Goal: Information Seeking & Learning: Learn about a topic

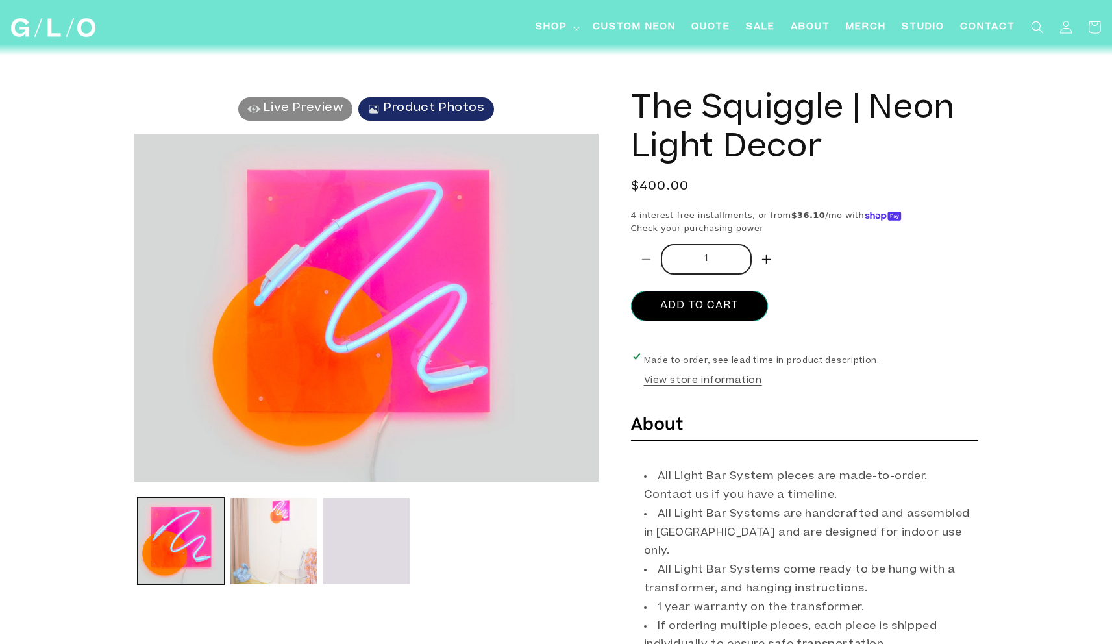
click at [281, 539] on button "Load image 2 in gallery view" at bounding box center [273, 541] width 86 height 86
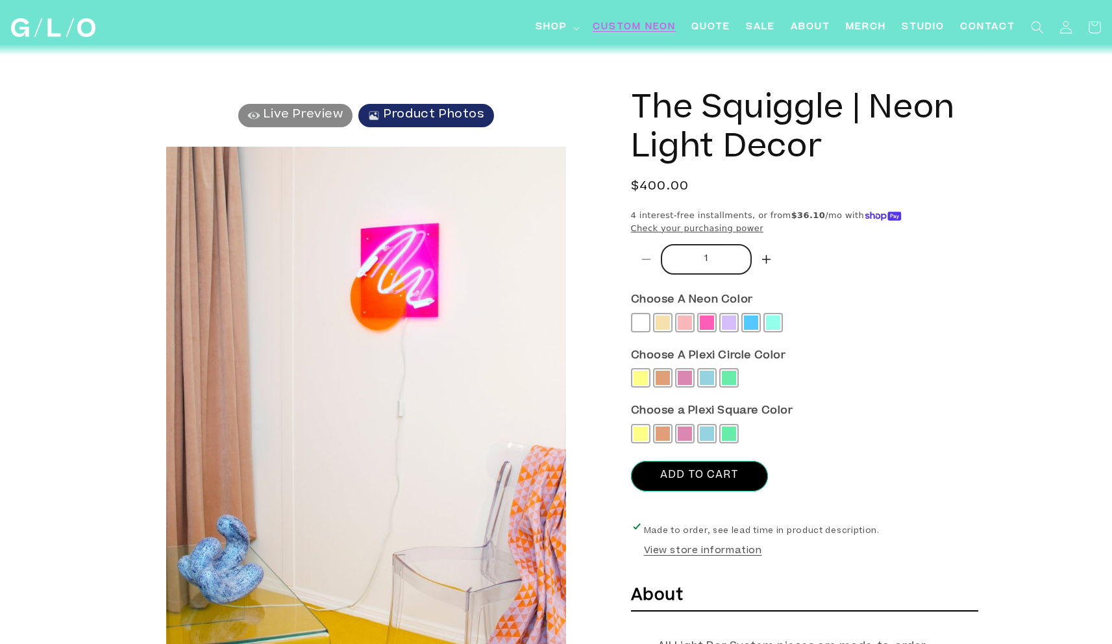
click at [626, 24] on span "Custom Neon" at bounding box center [634, 28] width 83 height 14
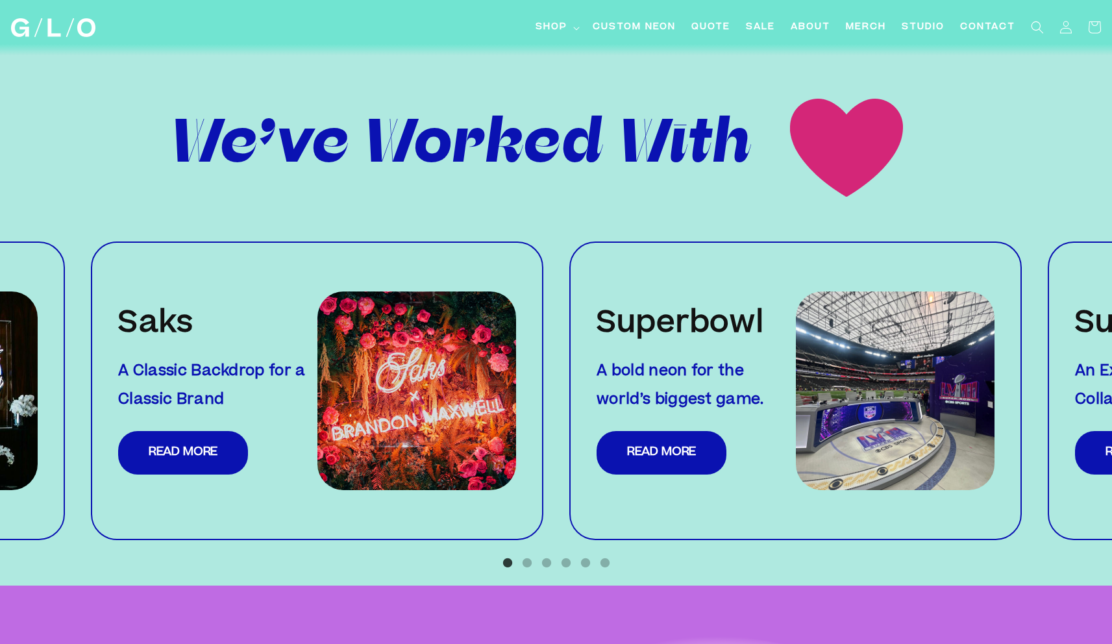
scroll to position [1298, 0]
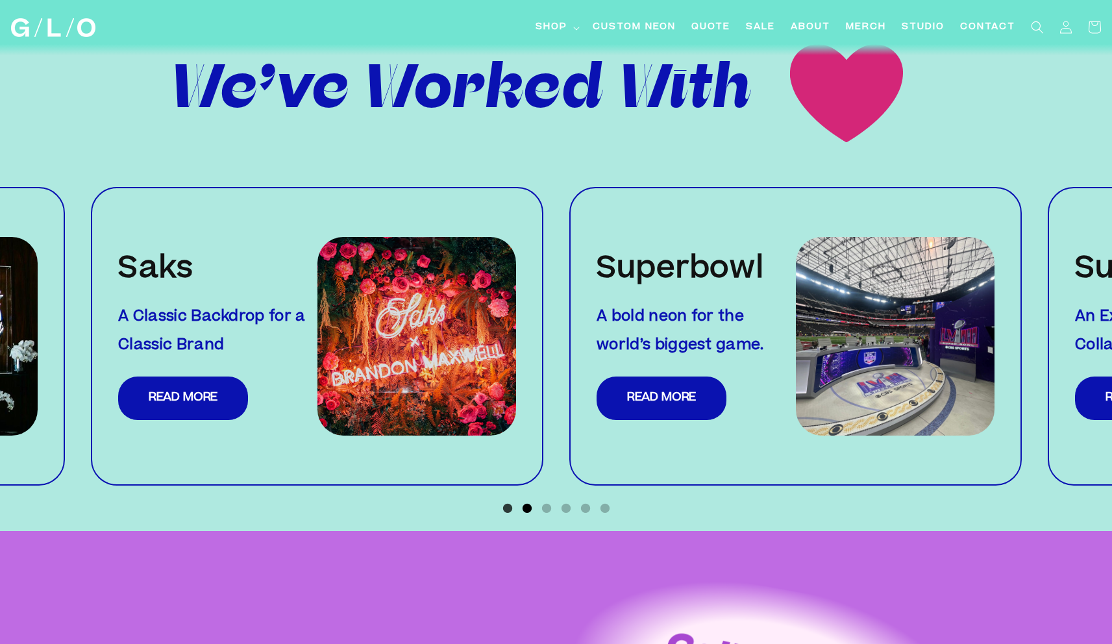
click at [530, 502] on button "2" at bounding box center [527, 508] width 13 height 13
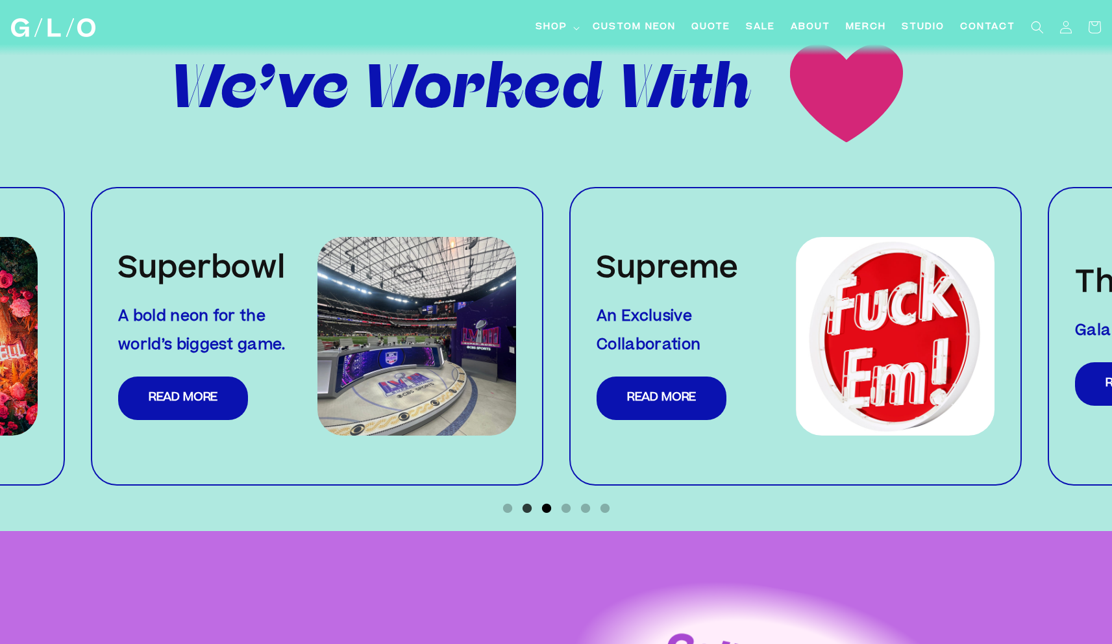
click at [543, 502] on button "3" at bounding box center [546, 508] width 13 height 13
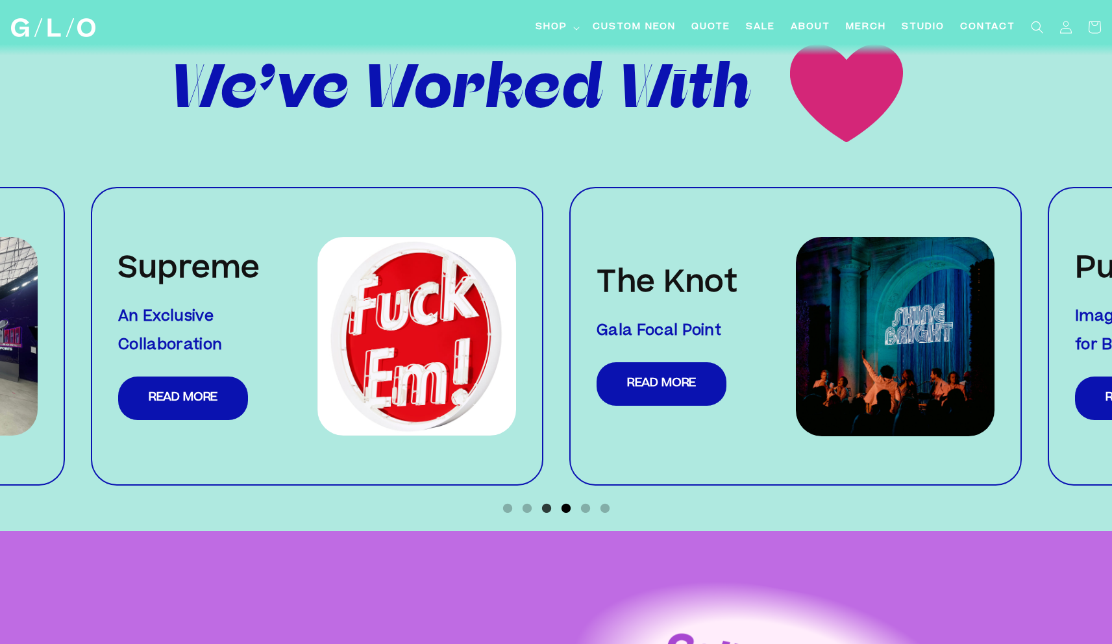
click at [570, 502] on button "4" at bounding box center [566, 508] width 13 height 13
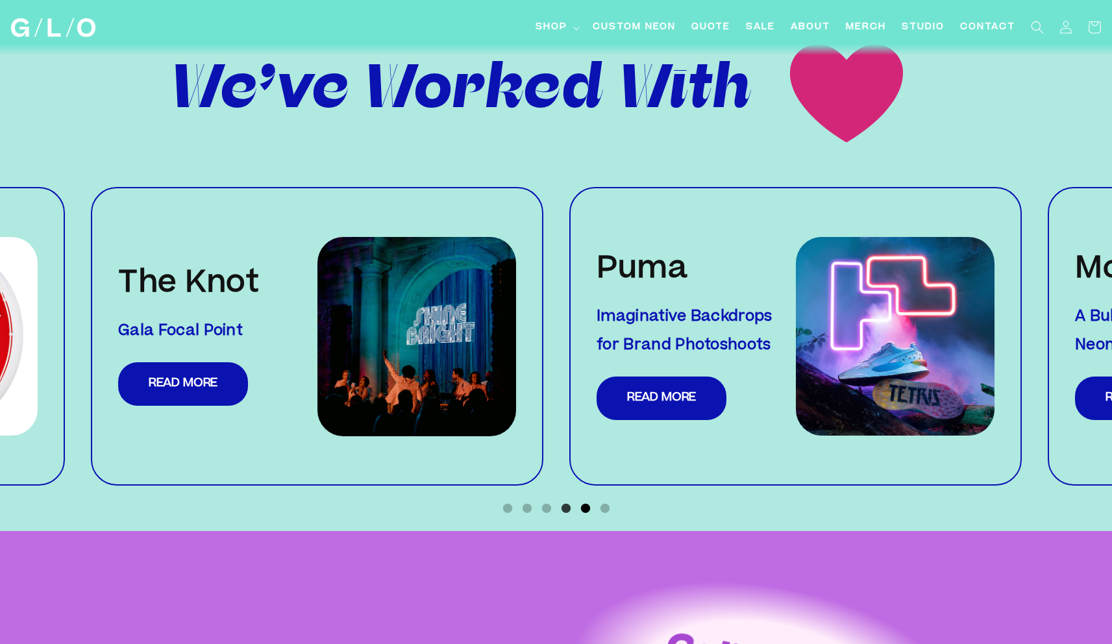
click at [584, 502] on button "5" at bounding box center [585, 508] width 13 height 13
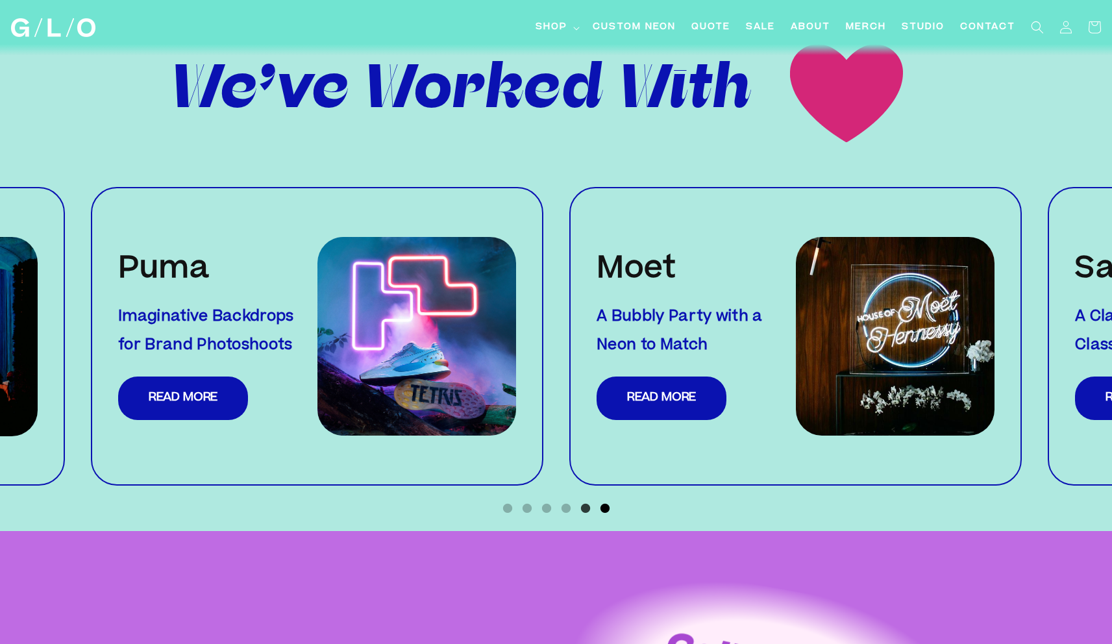
click at [604, 502] on button "6" at bounding box center [604, 508] width 13 height 13
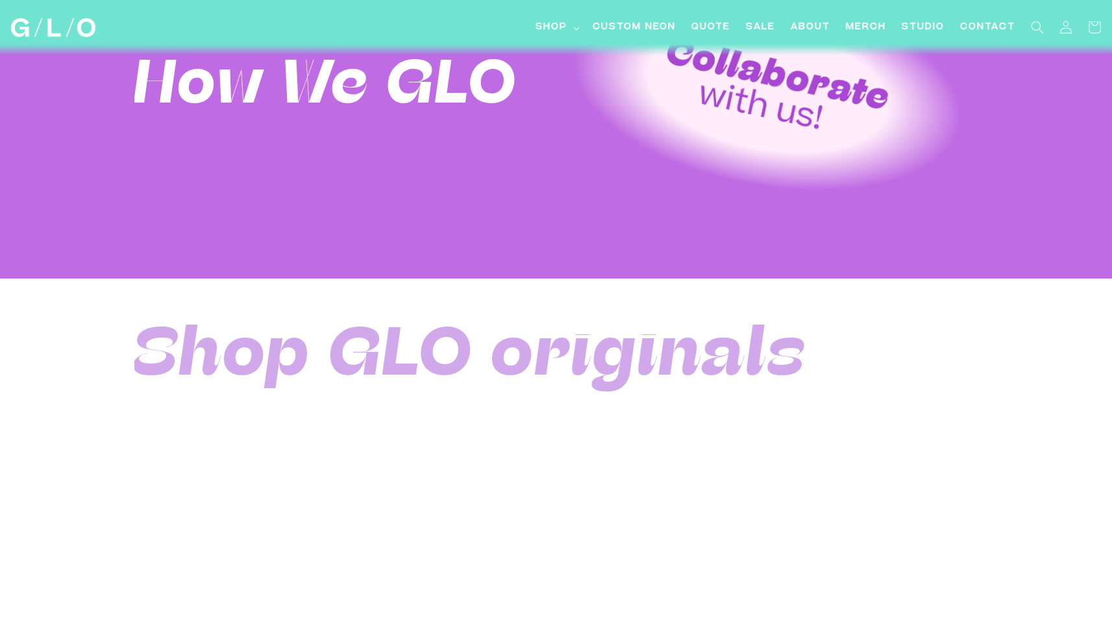
scroll to position [1908, 0]
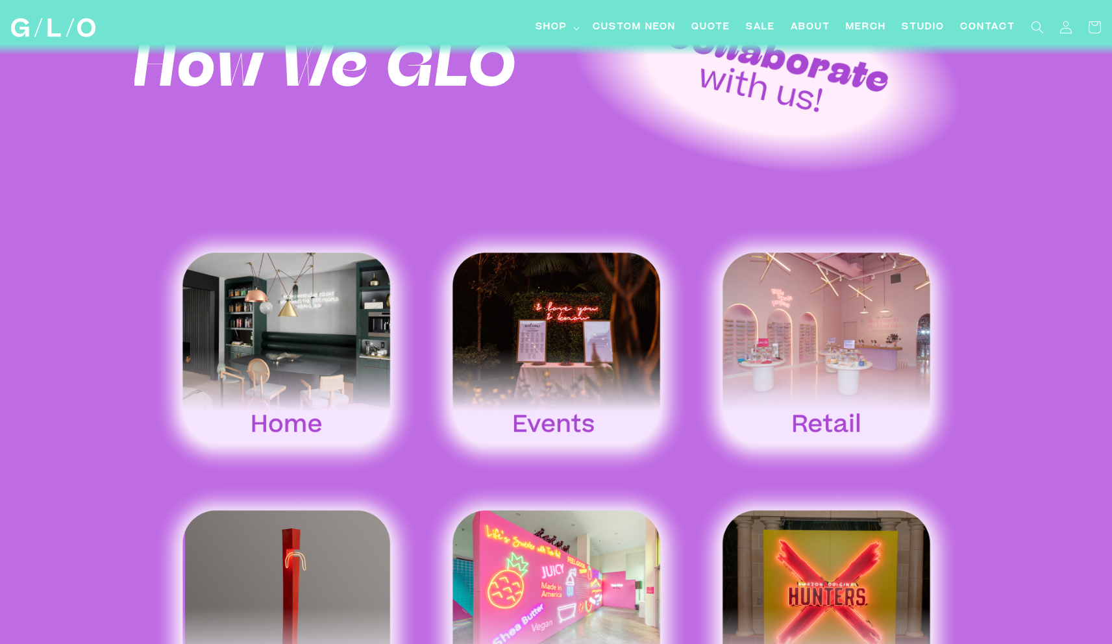
click at [321, 304] on img at bounding box center [286, 349] width 270 height 251
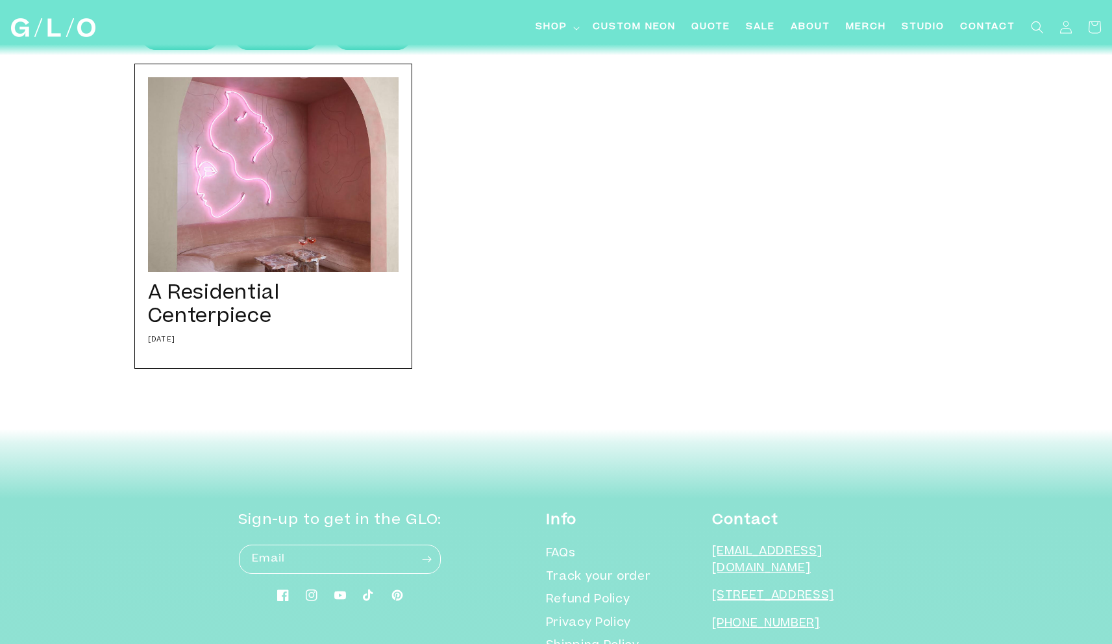
scroll to position [276, 0]
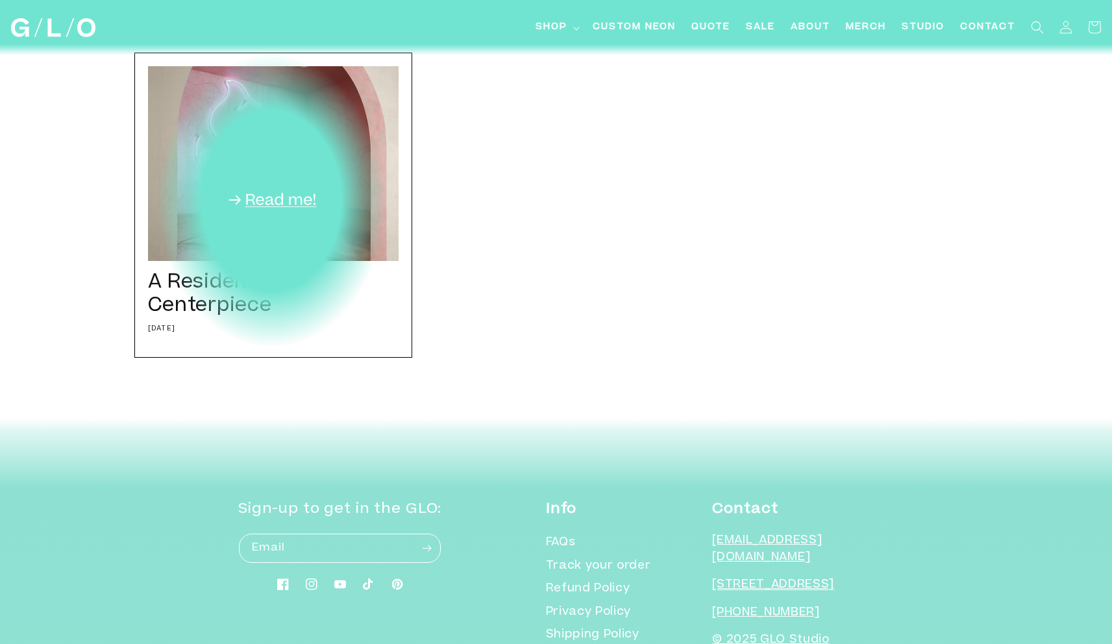
click at [326, 209] on div "A Residential Centerpiece 09/01/21 We worked closely with one of our favorite i…" at bounding box center [273, 205] width 278 height 305
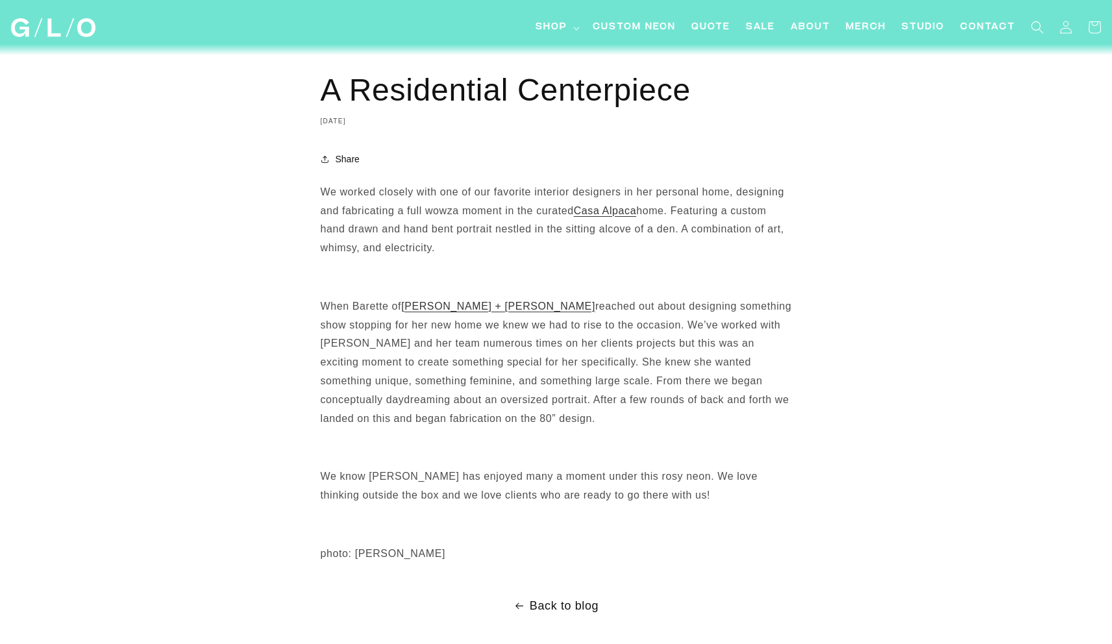
scroll to position [657, 0]
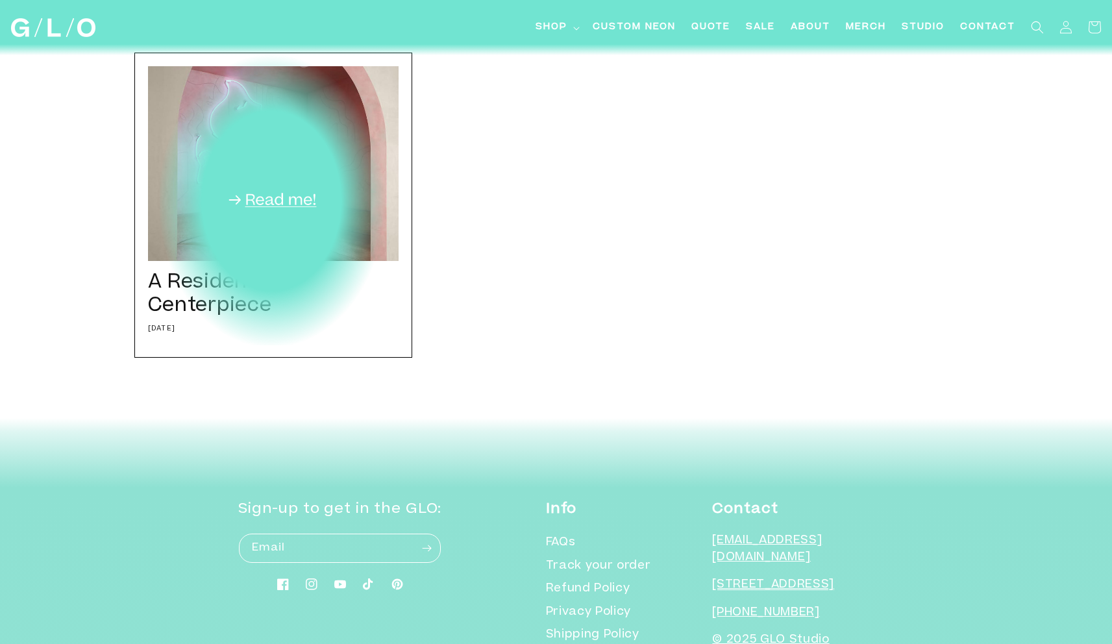
click at [307, 232] on div "A Residential Centerpiece [DATE] We worked closely with one of our favorite int…" at bounding box center [273, 205] width 278 height 305
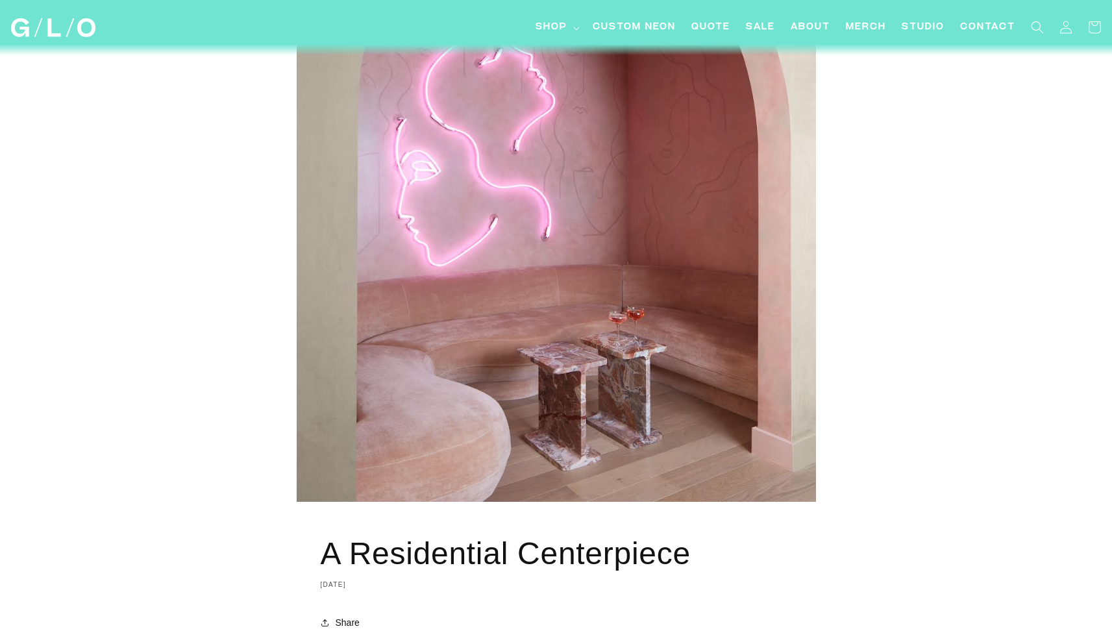
scroll to position [428, 0]
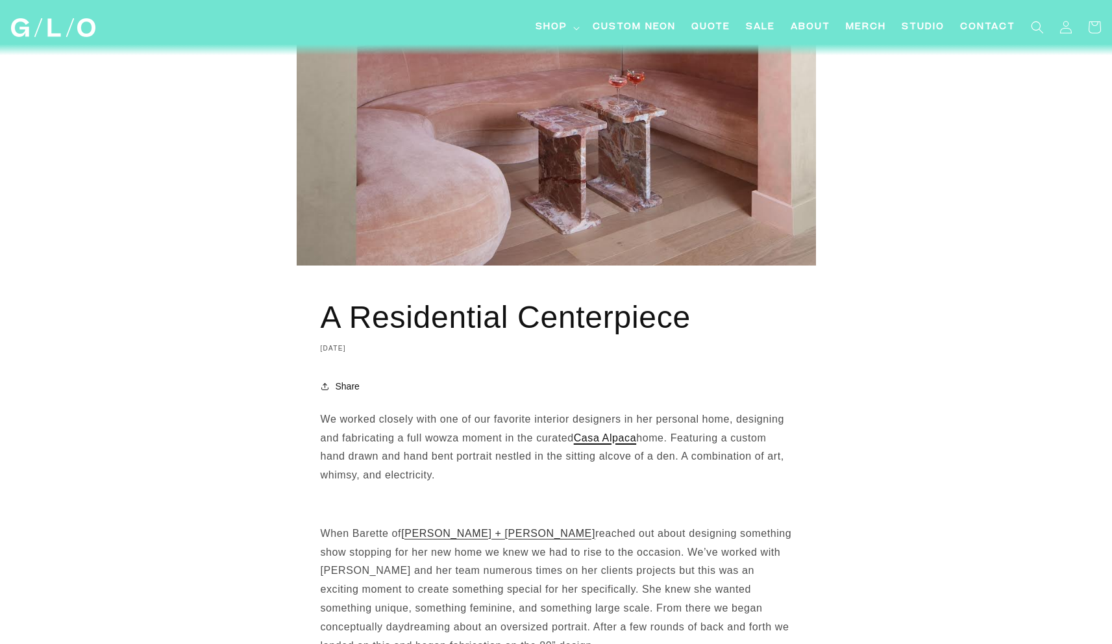
click at [605, 439] on span "Casa Alpaca" at bounding box center [605, 437] width 62 height 11
click at [446, 532] on span "Widell + Boschetti" at bounding box center [498, 533] width 194 height 11
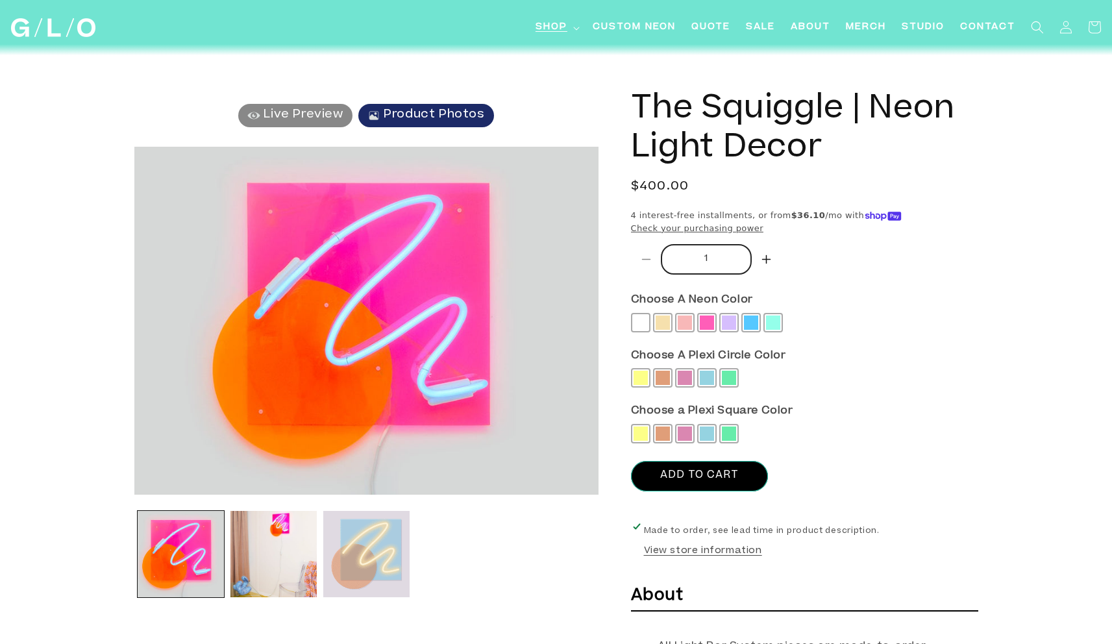
click at [553, 26] on span "Shop" at bounding box center [552, 28] width 32 height 14
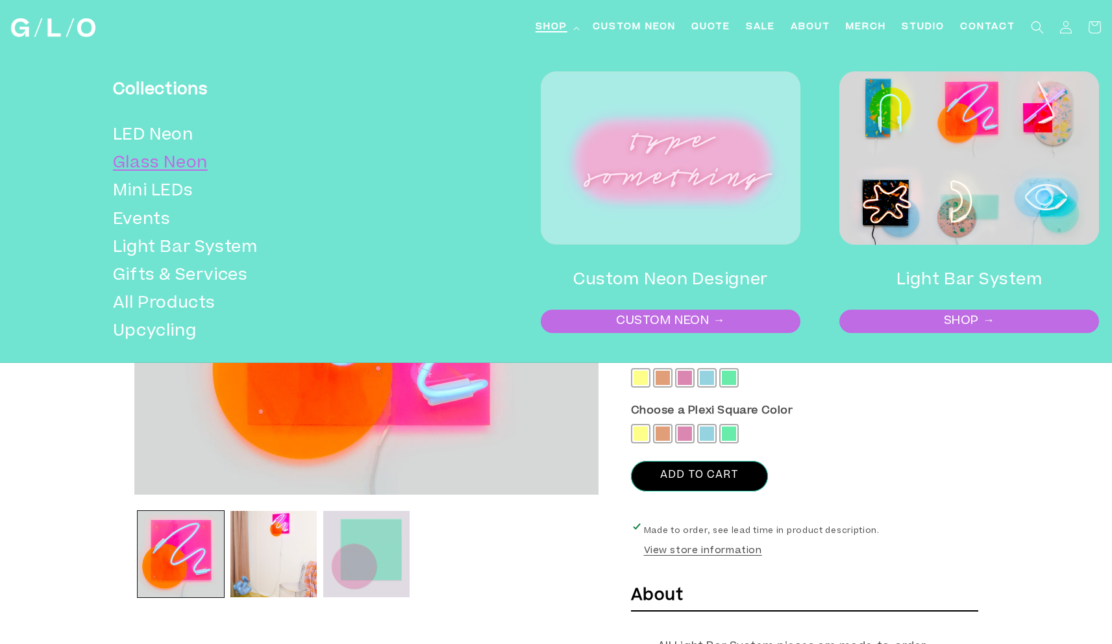
click at [169, 160] on link "Glass Neon" at bounding box center [264, 164] width 302 height 28
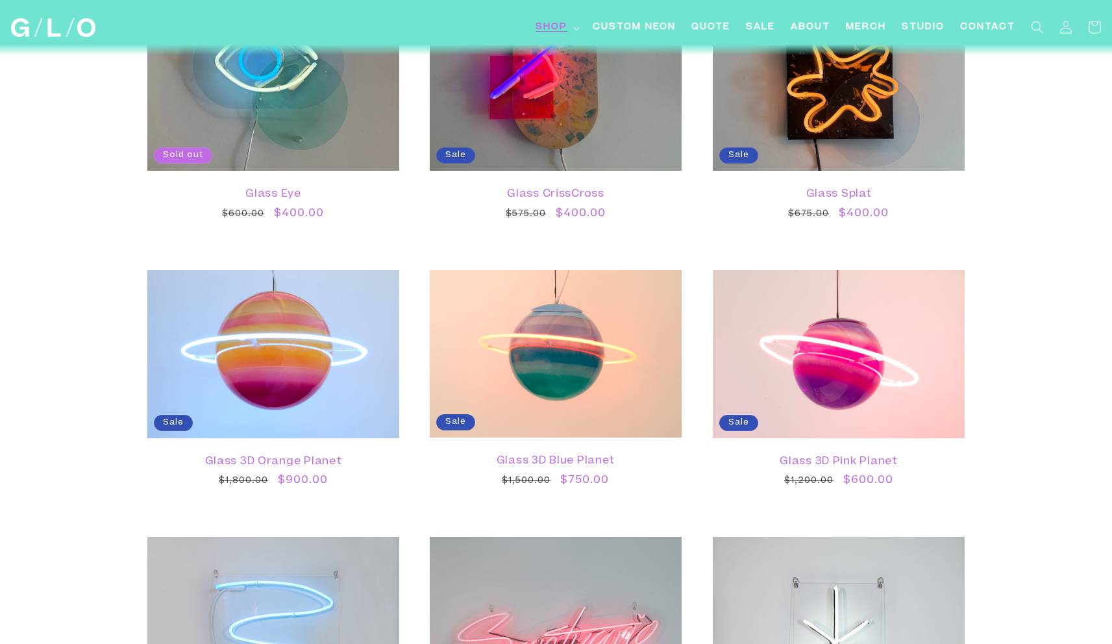
scroll to position [1385, 0]
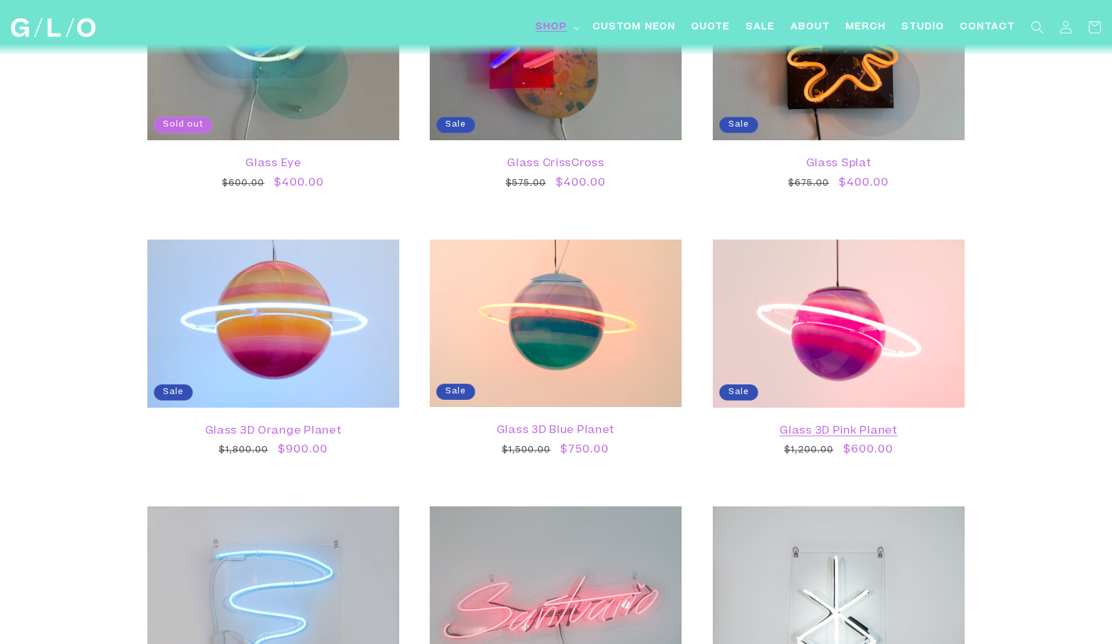
click at [816, 428] on link "Glass 3D Pink Planet" at bounding box center [839, 431] width 226 height 12
click at [582, 432] on link "Glass 3D Blue Planet" at bounding box center [556, 431] width 226 height 12
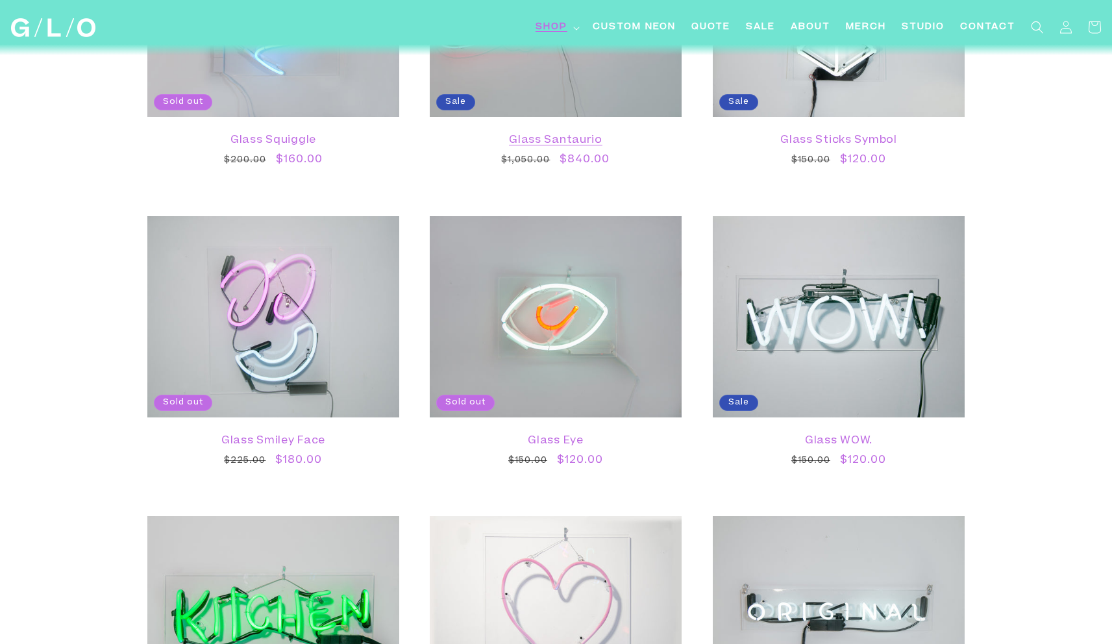
scroll to position [1984, 0]
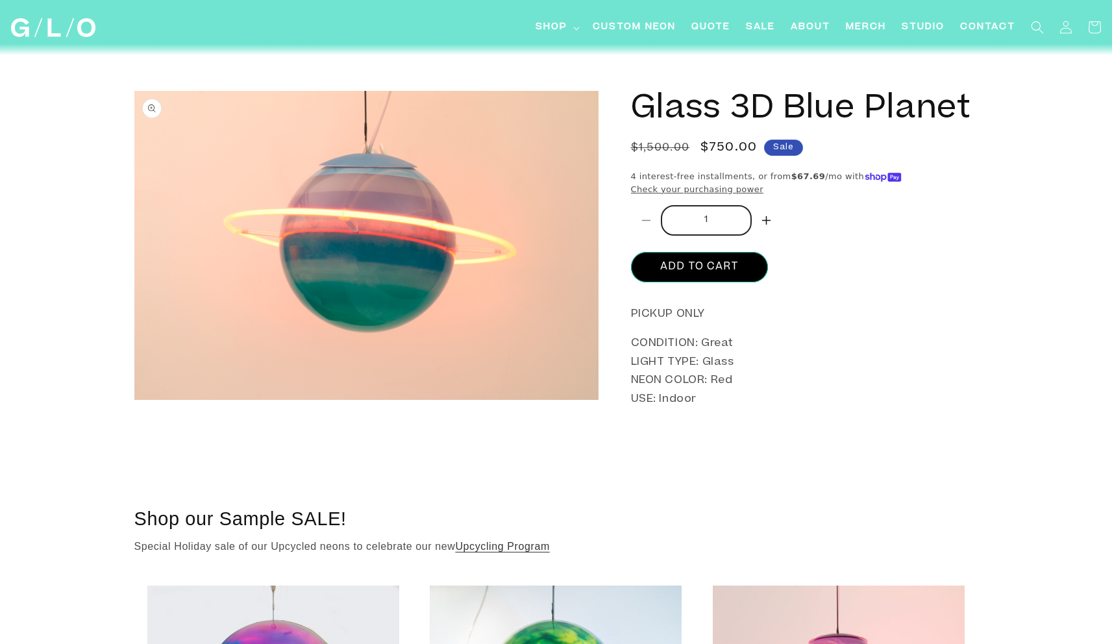
click at [414, 241] on img "Gallery Viewer" at bounding box center [366, 245] width 464 height 309
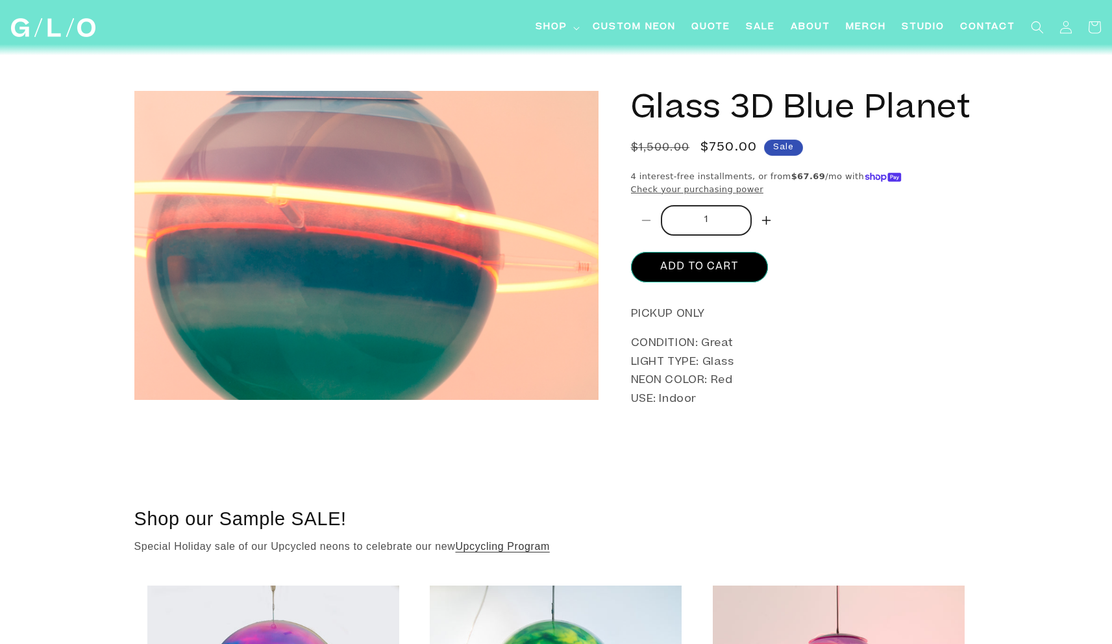
click at [412, 236] on div "Gallery Viewer" at bounding box center [366, 245] width 464 height 309
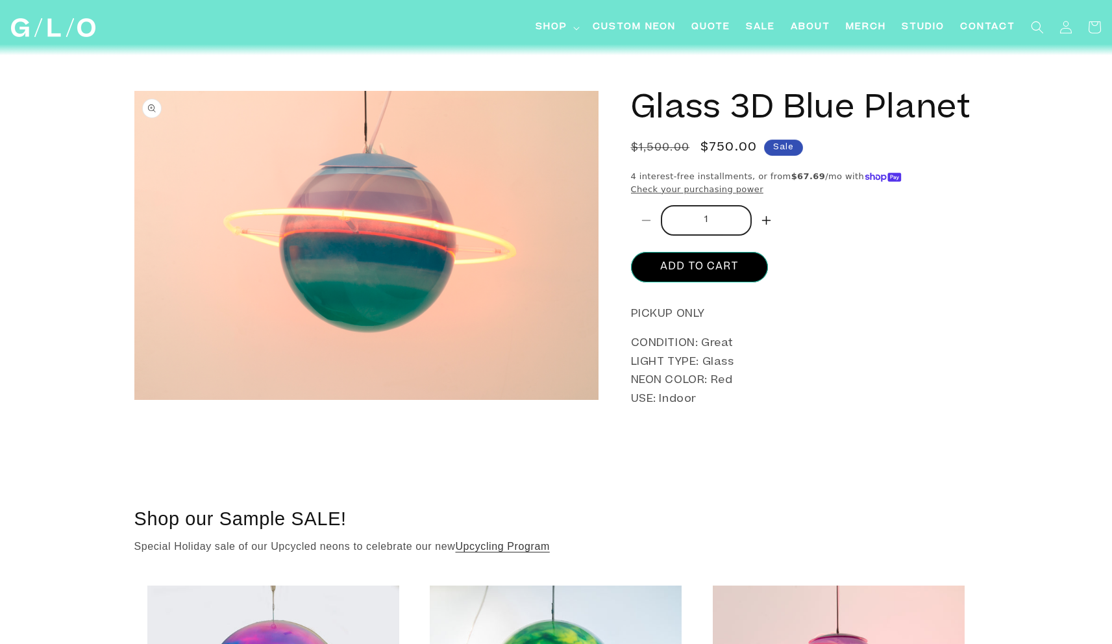
click at [738, 403] on p "CONDITION: Great LIGHT TYPE: Glass NEON COLOR: Red USE: Indoor" at bounding box center [804, 371] width 347 height 75
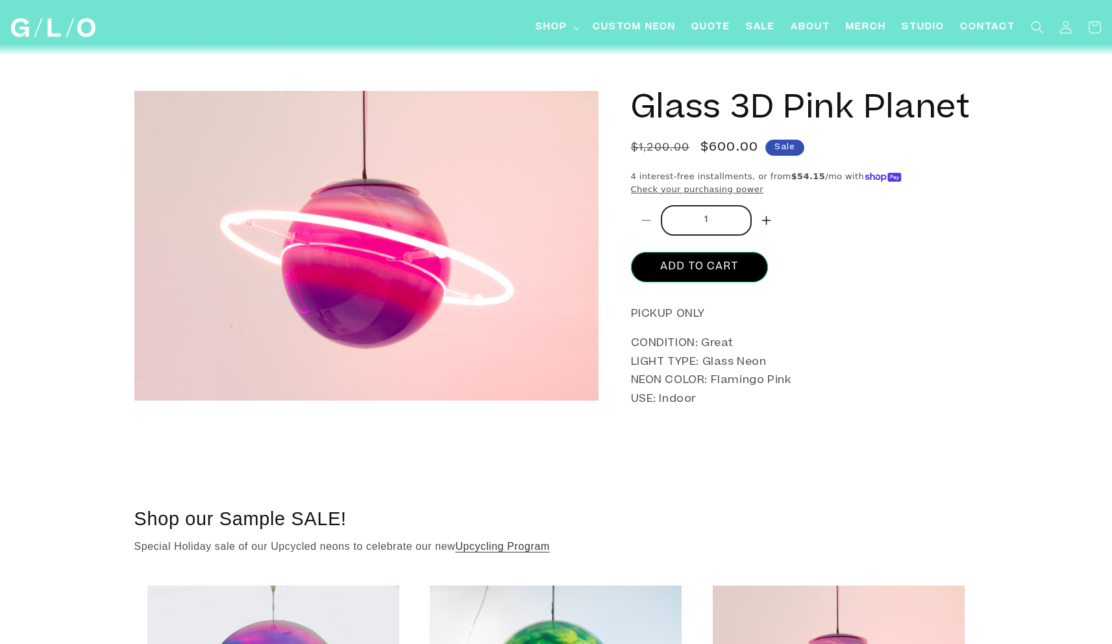
click at [645, 85] on section "Skip to product information Open media 1 in modal 1 / of 1 Glass 3D Pink Planet…" at bounding box center [556, 264] width 909 height 439
